Goal: Task Accomplishment & Management: Use online tool/utility

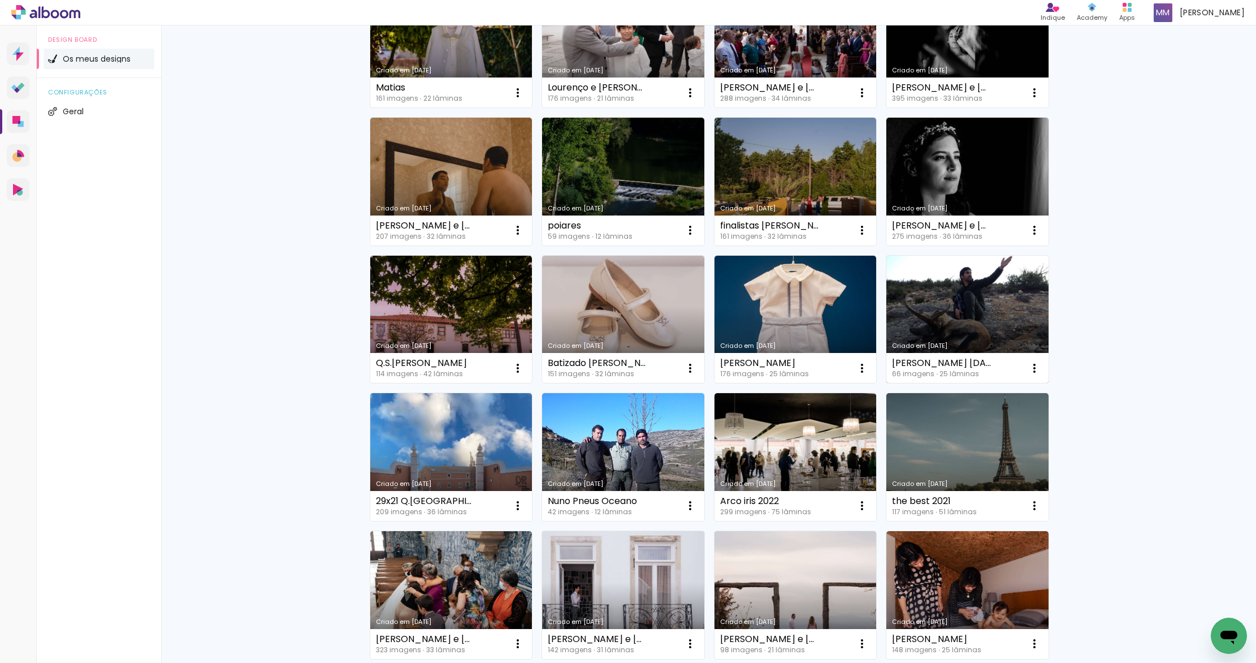
scroll to position [990, 0]
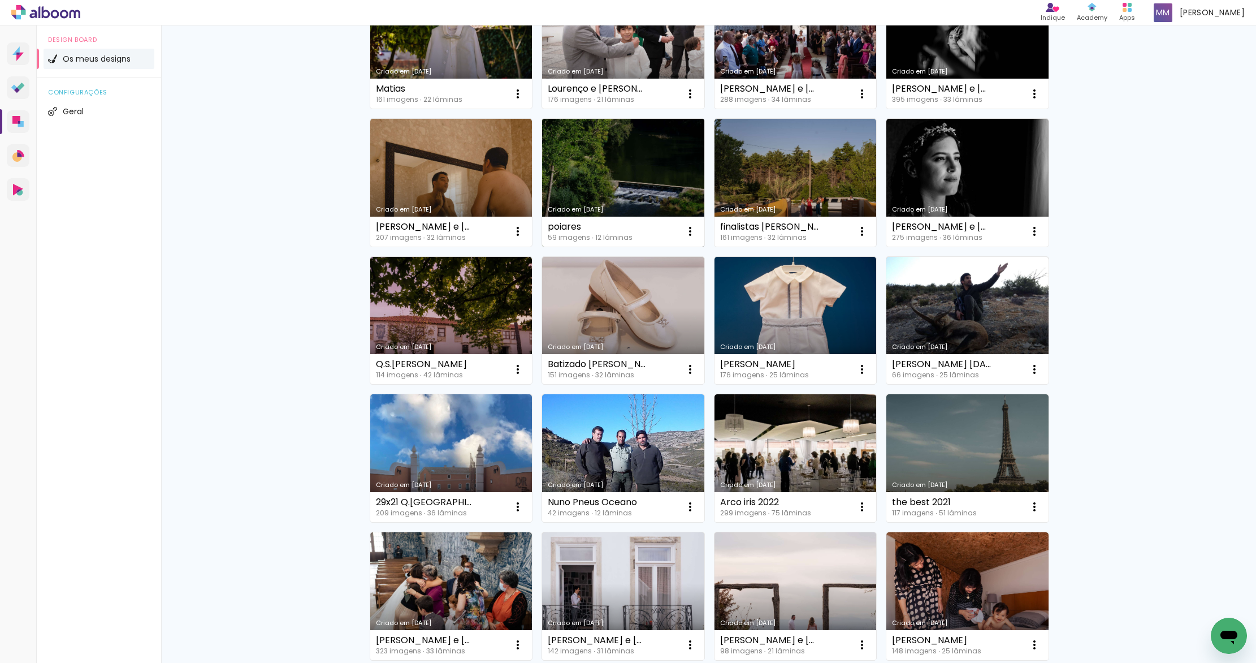
click at [636, 175] on link "Criado em [DATE]" at bounding box center [623, 183] width 162 height 128
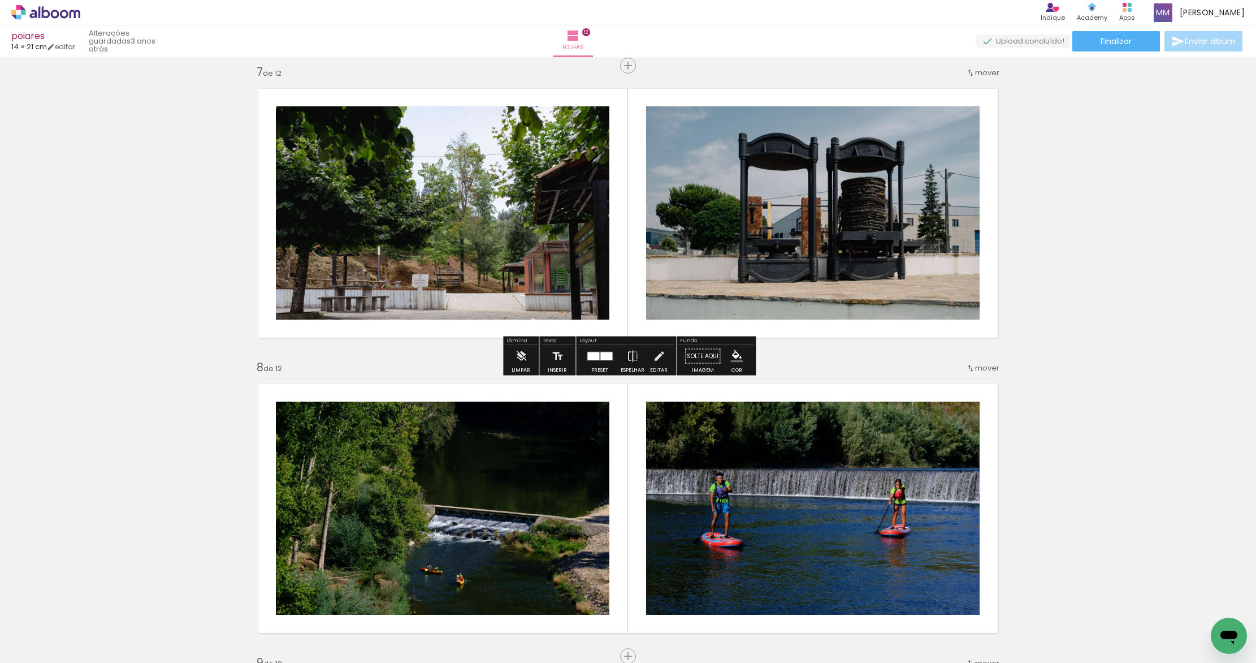
scroll to position [1913, 0]
